Goal: Transaction & Acquisition: Book appointment/travel/reservation

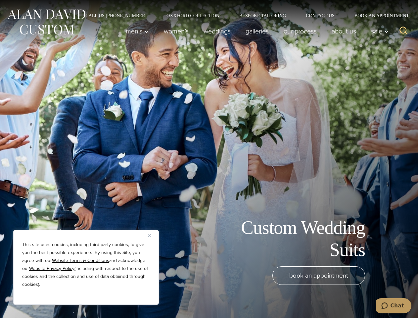
click at [209, 159] on div "Custom Wedding Suits book an appointment" at bounding box center [209, 159] width 418 height 318
click at [152, 235] on button "Close" at bounding box center [152, 235] width 8 height 8
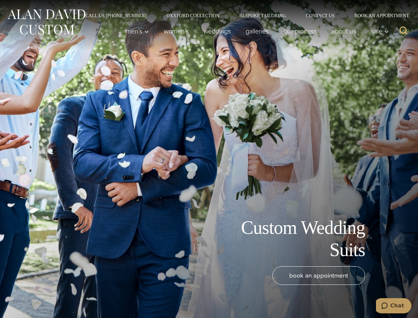
click at [86, 296] on div "book an appointment" at bounding box center [199, 288] width 385 height 45
click at [404, 31] on icon "Search" at bounding box center [404, 31] width 10 height 10
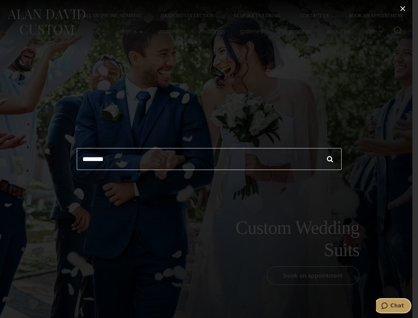
click at [388, 306] on icon "Chat" at bounding box center [384, 305] width 7 height 7
